Goal: Find specific page/section: Find specific page/section

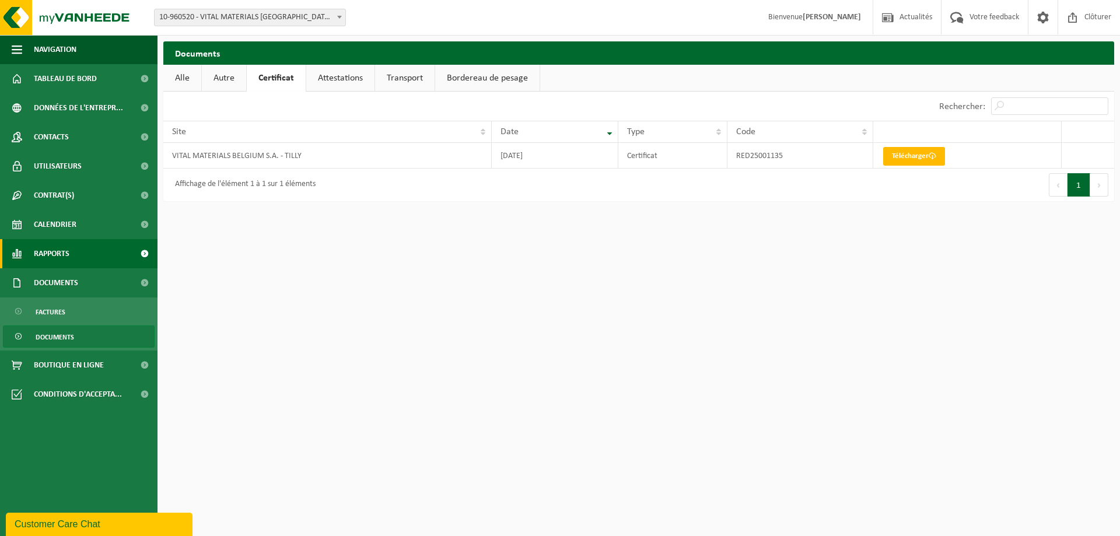
click at [49, 252] on span "Rapports" at bounding box center [52, 253] width 36 height 29
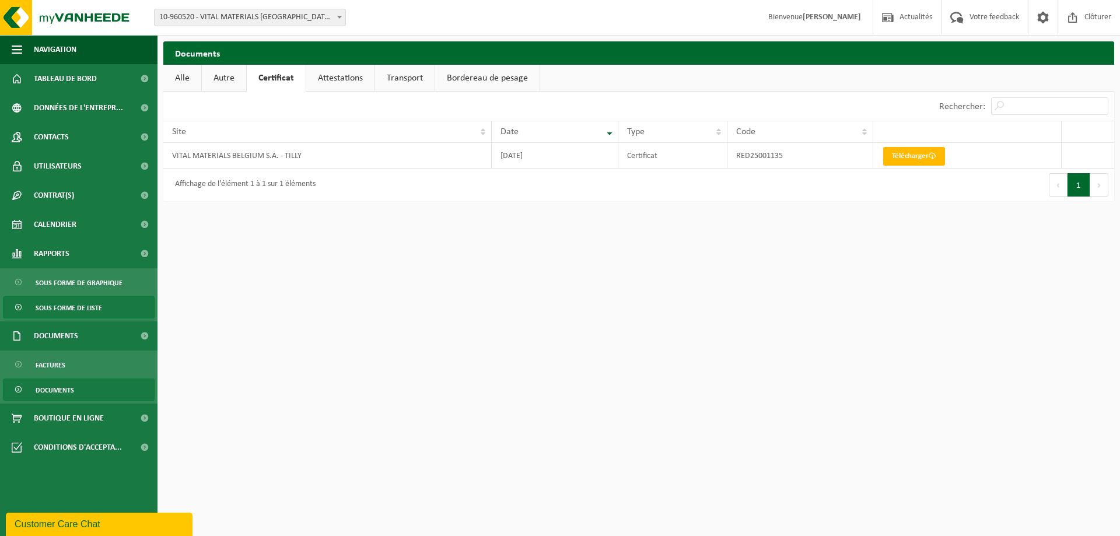
click at [51, 310] on span "Sous forme de liste" at bounding box center [69, 308] width 67 height 22
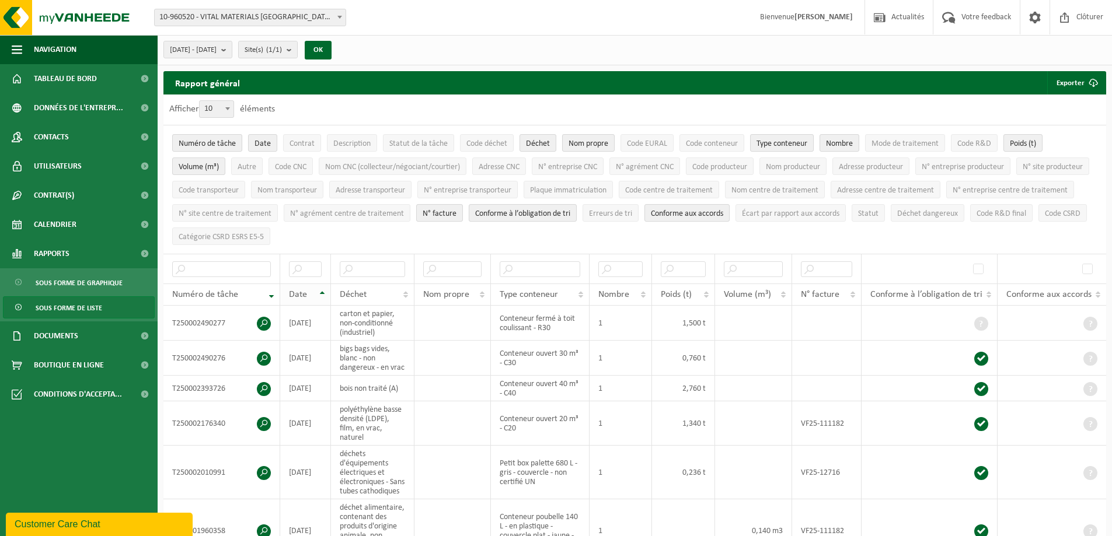
click at [321, 290] on th "Date" at bounding box center [305, 295] width 51 height 22
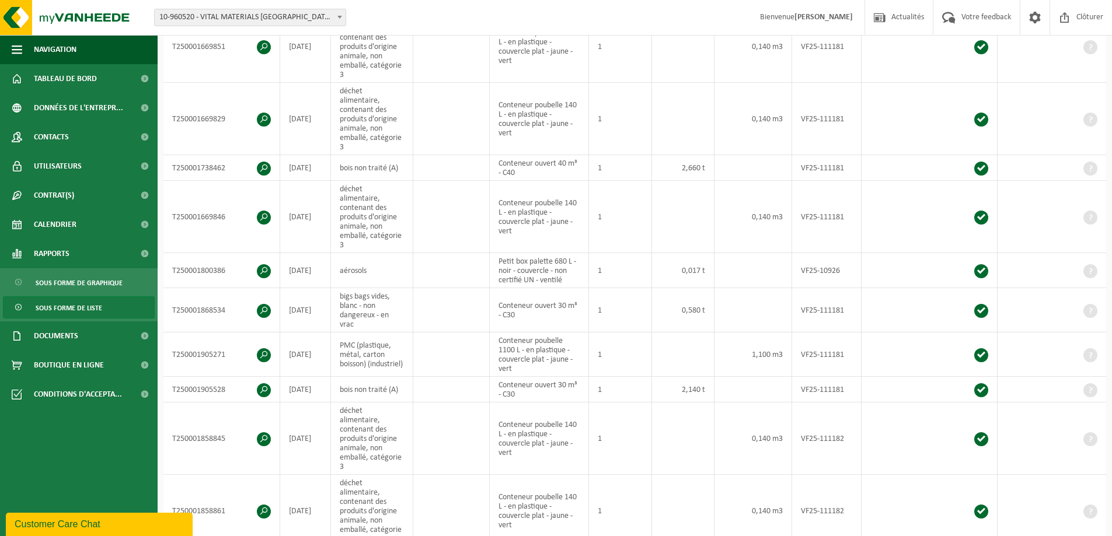
scroll to position [584, 0]
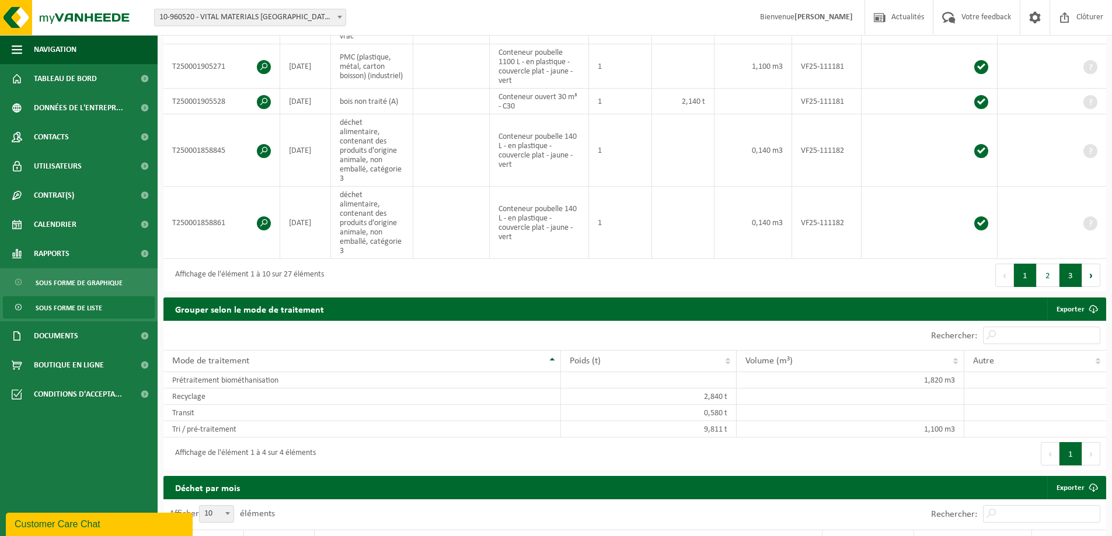
click at [1071, 264] on button "3" at bounding box center [1070, 275] width 23 height 23
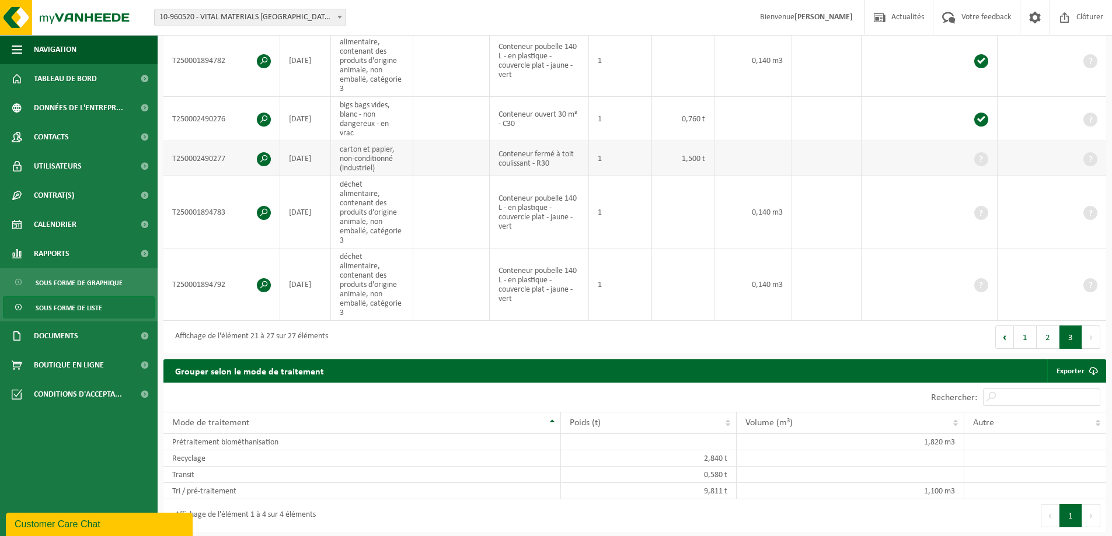
scroll to position [350, 0]
